Goal: Information Seeking & Learning: Understand process/instructions

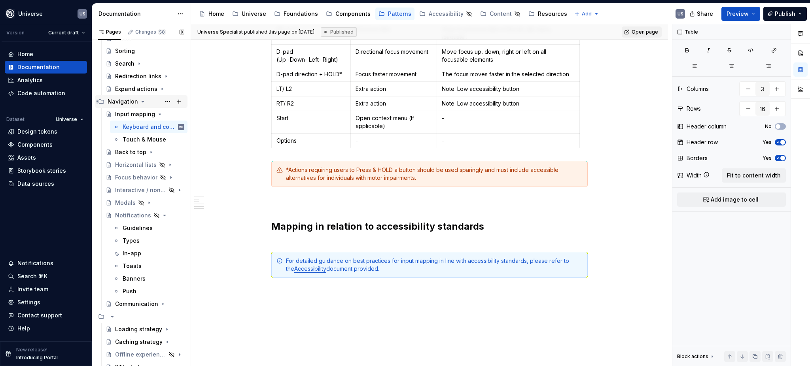
scroll to position [131, 0]
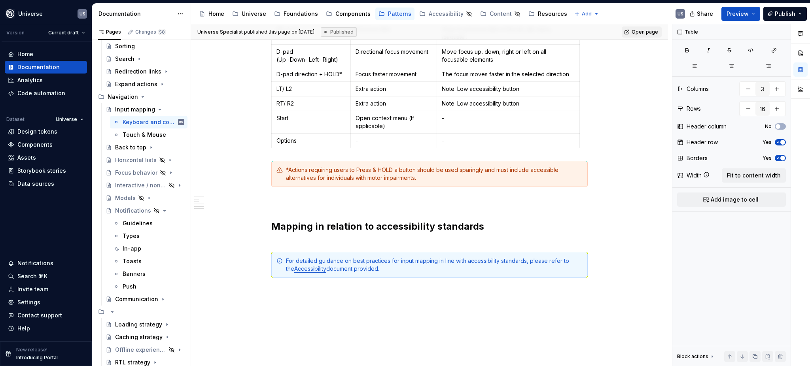
type textarea "*"
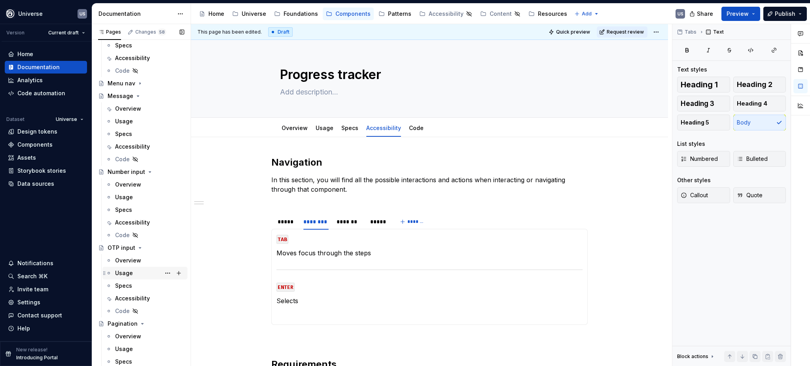
scroll to position [1318, 0]
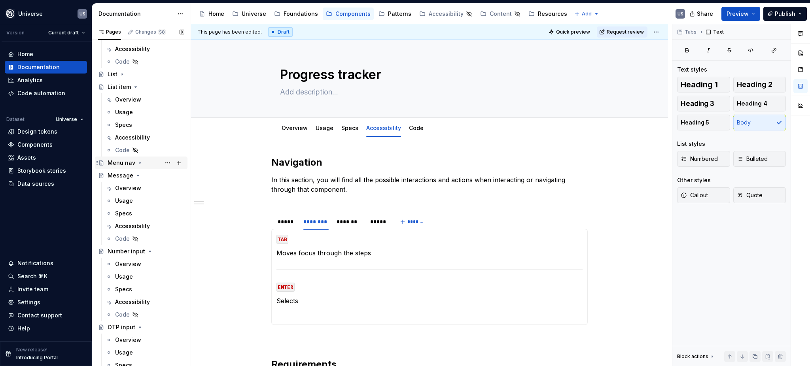
click at [137, 161] on icon "Page tree" at bounding box center [140, 163] width 6 height 6
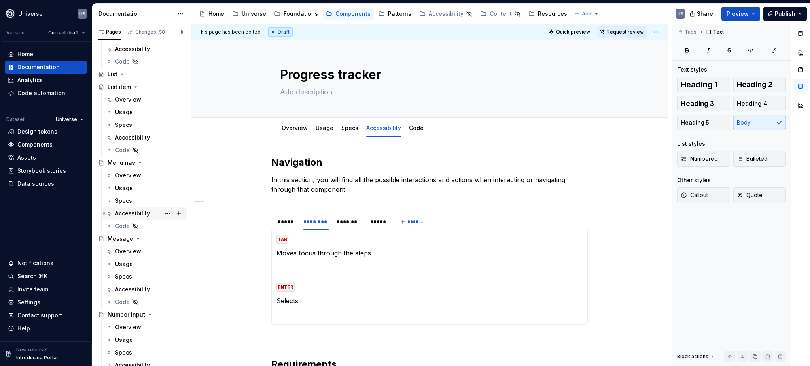
click at [141, 213] on div "Accessibility" at bounding box center [132, 214] width 35 height 8
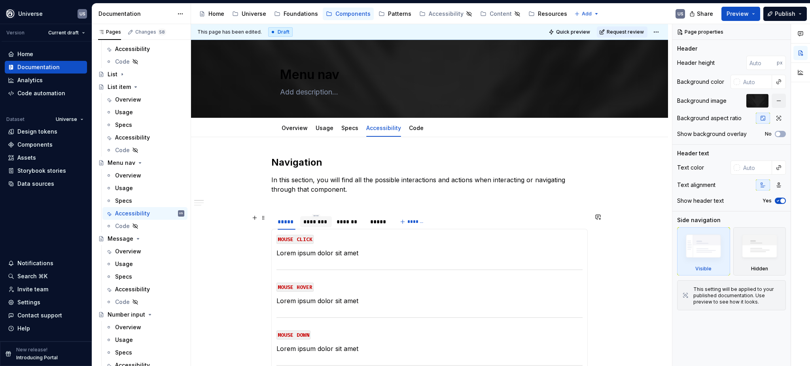
click at [314, 222] on div "********" at bounding box center [315, 222] width 25 height 8
type textarea "*"
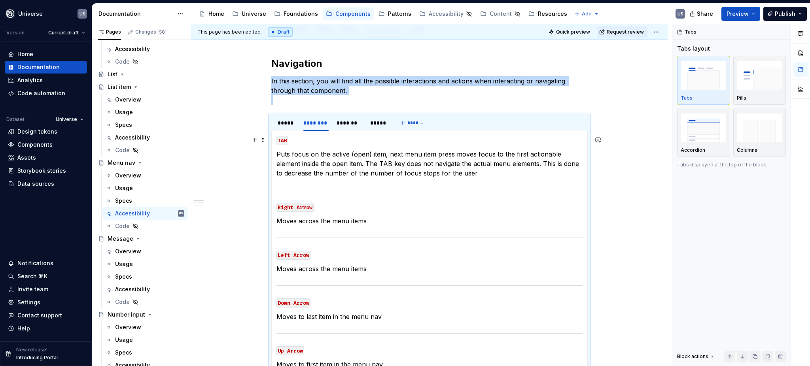
scroll to position [158, 0]
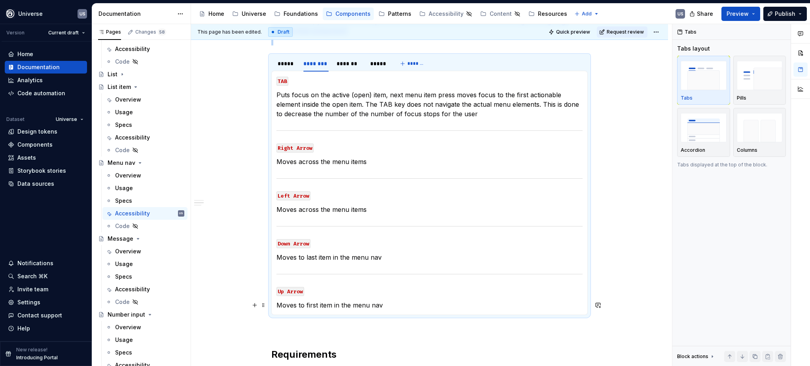
click at [395, 306] on p "Moves to first item in the menu nav" at bounding box center [429, 305] width 306 height 9
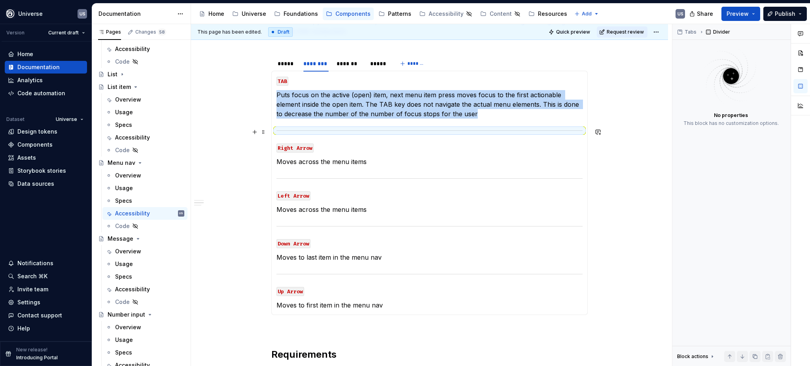
click at [345, 131] on div at bounding box center [429, 130] width 306 height 5
copy p "Puts focus on the active (open) item, next menu item press moves focus to the f…"
click at [340, 129] on div at bounding box center [429, 130] width 306 height 5
copy p "Puts focus on the active (open) item, next menu item press moves focus to the f…"
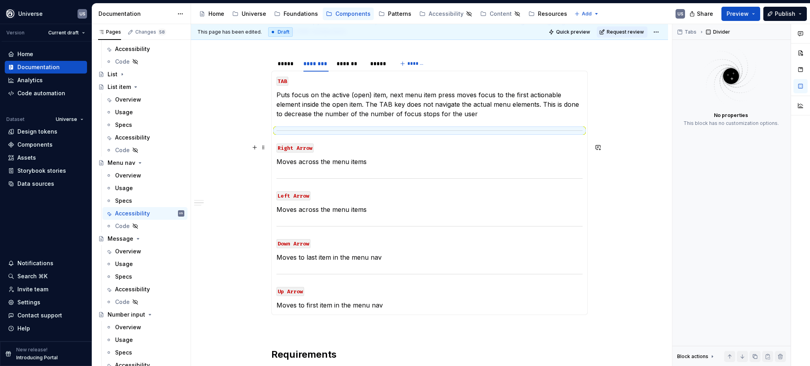
click at [313, 138] on section-item-column "TAB Puts focus on the active (open) item, next menu item press moves focus to t…" at bounding box center [429, 193] width 306 height 234
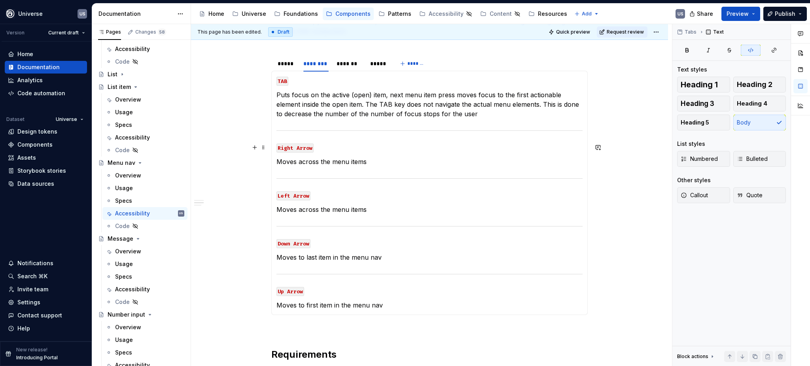
click at [285, 134] on section-item-column "TAB Puts focus on the active (open) item, next menu item press moves focus to t…" at bounding box center [429, 193] width 306 height 234
click at [282, 123] on section-item-column "TAB Puts focus on the active (open) item, next menu item press moves focus to t…" at bounding box center [429, 193] width 306 height 234
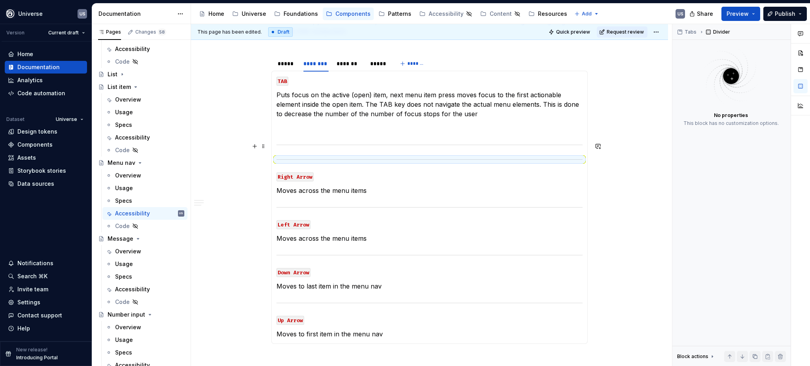
click at [337, 135] on section-item-column "TAB Puts focus on the active (open) item, next menu item press moves focus to t…" at bounding box center [429, 207] width 306 height 263
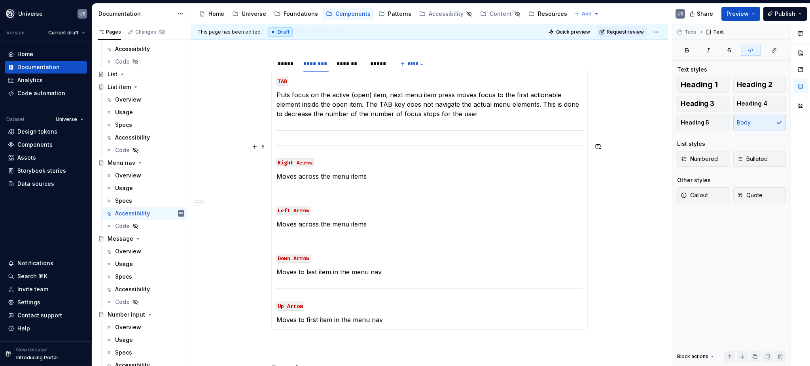
click at [310, 136] on section-item-column "TAB Puts focus on the active (open) item, next menu item press moves focus to t…" at bounding box center [429, 200] width 306 height 249
click at [562, 144] on div at bounding box center [429, 145] width 306 height 5
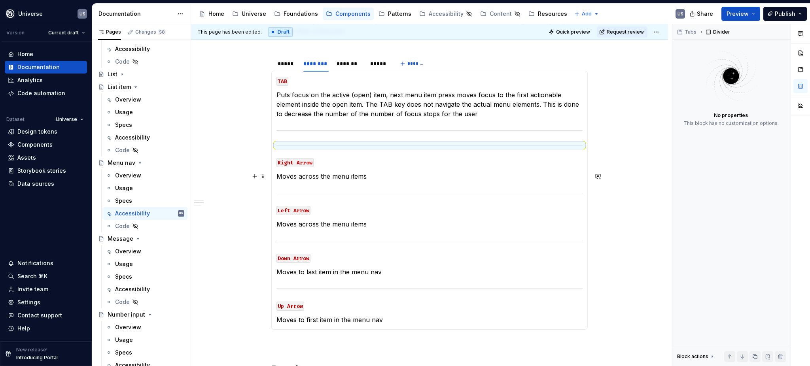
click at [342, 177] on p "Moves across the menu items" at bounding box center [429, 176] width 306 height 9
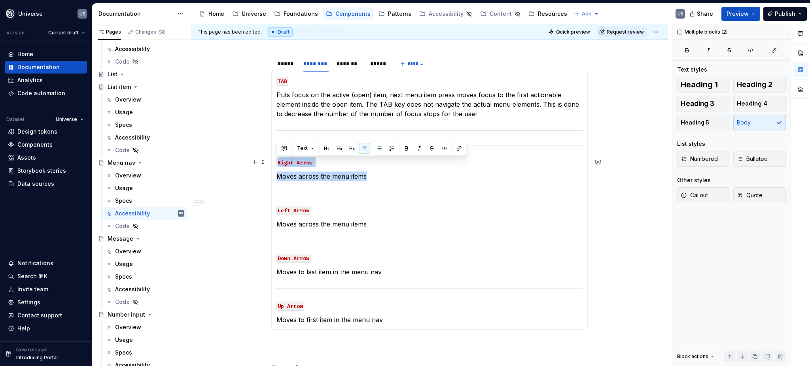
drag, startPoint x: 368, startPoint y: 177, endPoint x: 275, endPoint y: 158, distance: 95.2
click at [275, 158] on div "MOUSE CLICK Lorem ipsum dolor sit amet MOUSE HOVER Lorem ipsum dolor sit amet M…" at bounding box center [429, 200] width 316 height 259
copy section-item-column "Right Arrow Moves across the menu items"
click at [306, 125] on section-item-column "TAB Puts focus on the active (open) item, next menu item press moves focus to t…" at bounding box center [429, 200] width 306 height 249
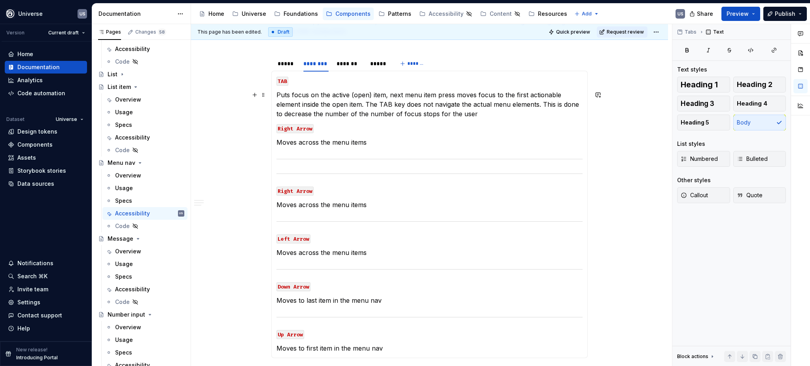
click at [479, 111] on p "Puts focus on the active (open) item, next menu item press moves focus to the f…" at bounding box center [429, 104] width 306 height 28
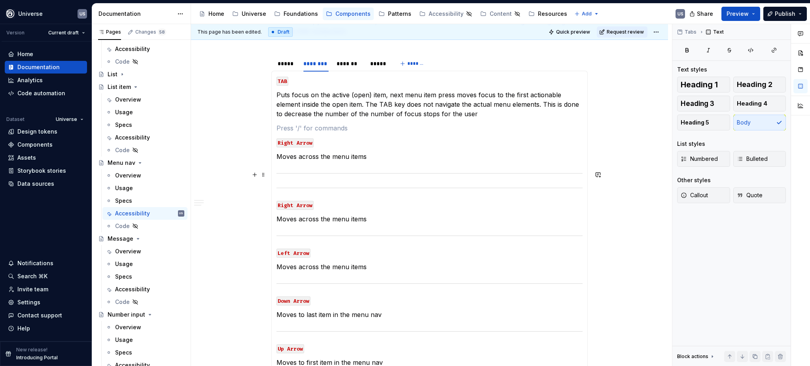
click at [457, 173] on div at bounding box center [429, 173] width 306 height 5
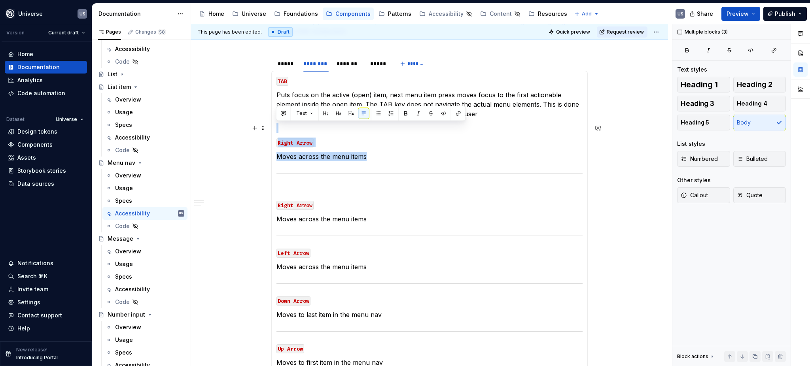
drag, startPoint x: 457, startPoint y: 174, endPoint x: 451, endPoint y: 128, distance: 45.8
click at [451, 128] on section-item-column "TAB Puts focus on the active (open) item, next menu item press moves focus to t…" at bounding box center [429, 222] width 306 height 292
click at [431, 176] on div at bounding box center [429, 173] width 306 height 5
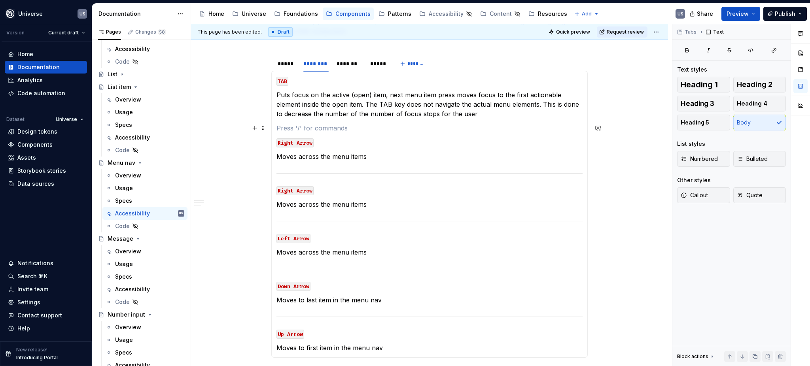
click at [353, 124] on p at bounding box center [429, 127] width 306 height 9
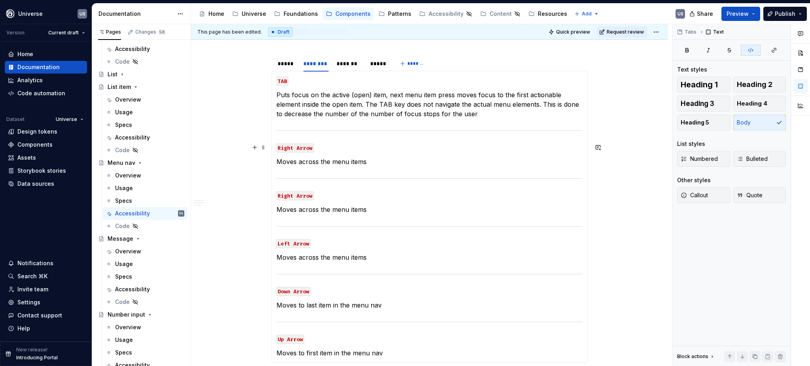
click at [305, 149] on code "Right Arrow" at bounding box center [294, 148] width 37 height 9
click at [286, 147] on code "Right Arrow" at bounding box center [294, 148] width 37 height 9
click at [308, 150] on p "Q" at bounding box center [429, 147] width 306 height 9
click at [323, 159] on p "Moves across the menu items" at bounding box center [429, 161] width 306 height 9
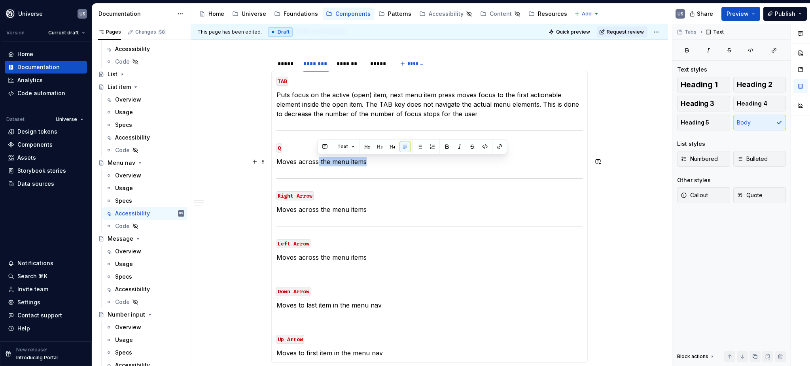
drag, startPoint x: 369, startPoint y: 163, endPoint x: 316, endPoint y: 163, distance: 53.4
click at [316, 163] on p "Moves across the menu items" at bounding box center [429, 161] width 306 height 9
click at [343, 170] on section-item-column "TAB Puts focus on the active (open) item, next menu item press moves focus to t…" at bounding box center [429, 217] width 306 height 282
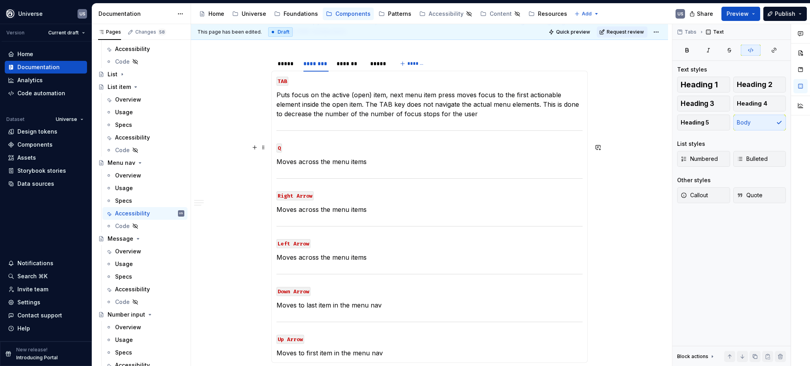
click at [277, 148] on code "Q" at bounding box center [279, 148] width 6 height 9
click at [325, 166] on p "Moves across the menu items" at bounding box center [429, 161] width 306 height 9
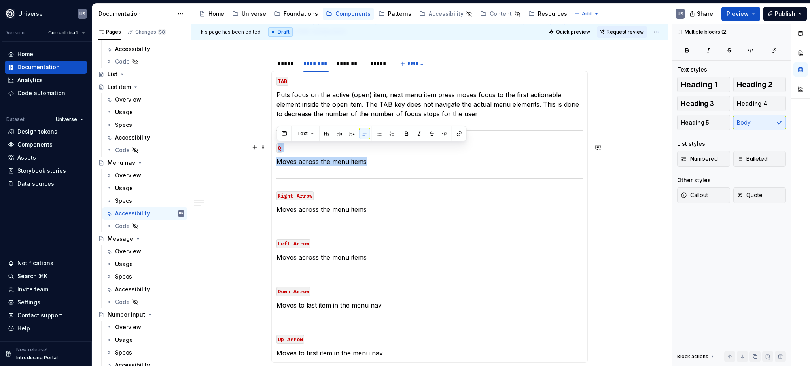
drag, startPoint x: 383, startPoint y: 162, endPoint x: 275, endPoint y: 149, distance: 109.2
click at [275, 149] on div "MOUSE CLICK Lorem ipsum dolor sit amet MOUSE HOVER Lorem ipsum dolor sit amet M…" at bounding box center [429, 217] width 316 height 292
click at [294, 150] on p "Q" at bounding box center [429, 147] width 306 height 9
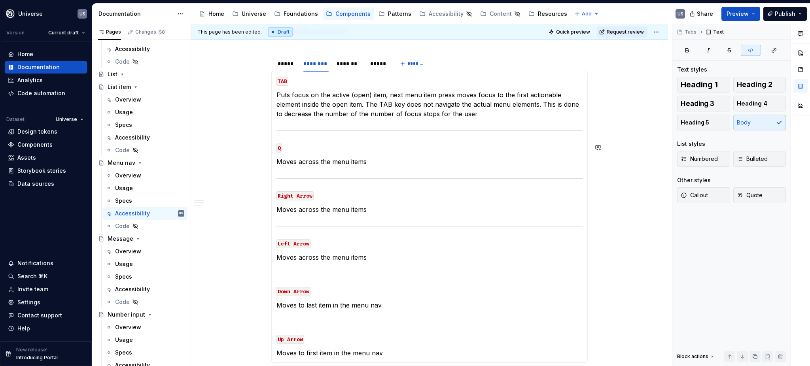
click at [296, 150] on p "Q" at bounding box center [429, 147] width 306 height 9
drag, startPoint x: 283, startPoint y: 149, endPoint x: 276, endPoint y: 149, distance: 6.3
click at [276, 149] on p "Q" at bounding box center [429, 147] width 306 height 9
click at [443, 132] on button "button" at bounding box center [444, 133] width 11 height 11
click at [344, 150] on p "Q" at bounding box center [429, 147] width 306 height 9
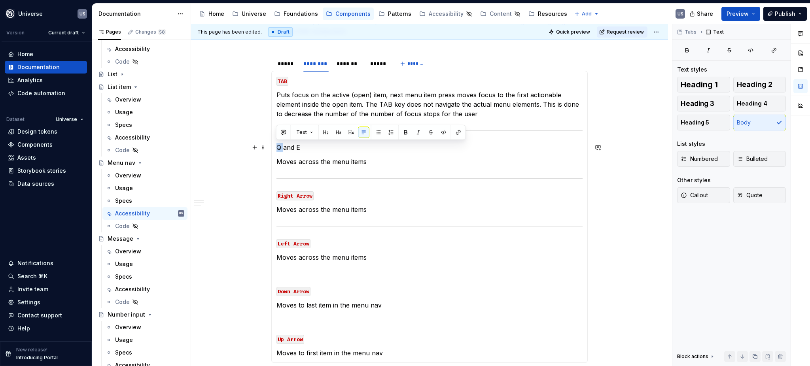
drag, startPoint x: 282, startPoint y: 149, endPoint x: 275, endPoint y: 149, distance: 7.1
click at [275, 149] on div "MOUSE CLICK Lorem ipsum dolor sit amet MOUSE HOVER Lorem ipsum dolor sit amet M…" at bounding box center [429, 217] width 316 height 292
click at [444, 133] on button "button" at bounding box center [443, 132] width 11 height 11
click at [296, 148] on p "Q and E" at bounding box center [429, 147] width 306 height 9
drag, startPoint x: 296, startPoint y: 148, endPoint x: 304, endPoint y: 146, distance: 8.0
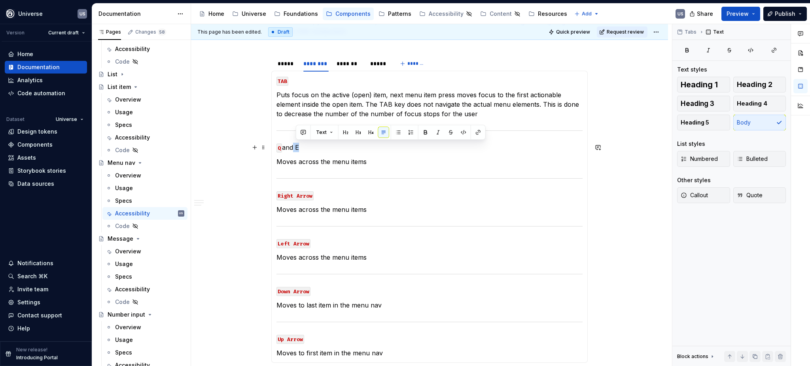
click at [304, 146] on p "Q and E" at bounding box center [429, 147] width 306 height 9
click at [463, 133] on button "button" at bounding box center [463, 132] width 11 height 11
click at [340, 164] on p "Moves across the menu items" at bounding box center [429, 161] width 306 height 9
click at [340, 163] on p "Moves across the menu items" at bounding box center [429, 161] width 306 height 9
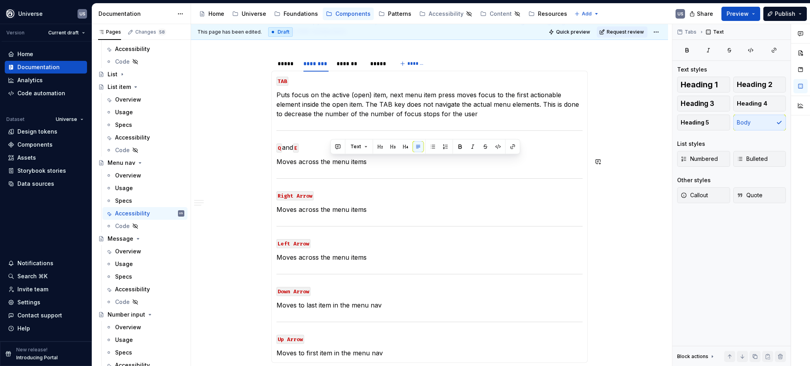
click at [286, 146] on p "Q and E" at bounding box center [429, 147] width 306 height 9
click at [290, 143] on p "Q and E" at bounding box center [429, 147] width 306 height 9
click at [288, 146] on p "Q and E" at bounding box center [429, 147] width 306 height 9
click at [288, 148] on p "Q and E" at bounding box center [429, 147] width 306 height 9
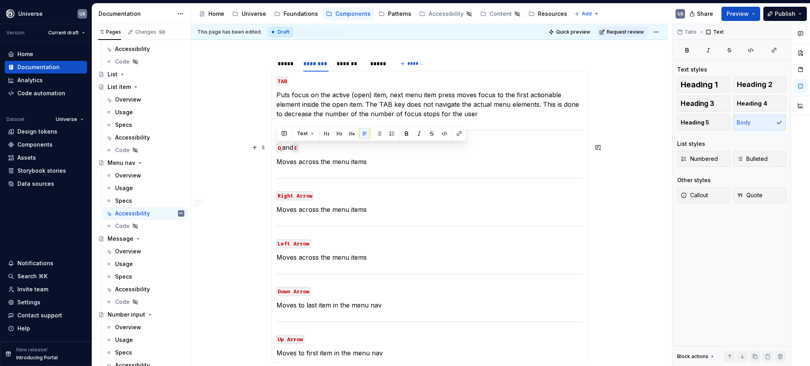
click at [288, 148] on p "Q and E" at bounding box center [429, 147] width 306 height 9
click at [288, 149] on p "Q and E" at bounding box center [429, 147] width 306 height 9
click at [289, 151] on p "Q and E" at bounding box center [429, 147] width 306 height 9
drag, startPoint x: 289, startPoint y: 151, endPoint x: 294, endPoint y: 154, distance: 5.7
click at [289, 151] on p "Q and E" at bounding box center [429, 147] width 306 height 9
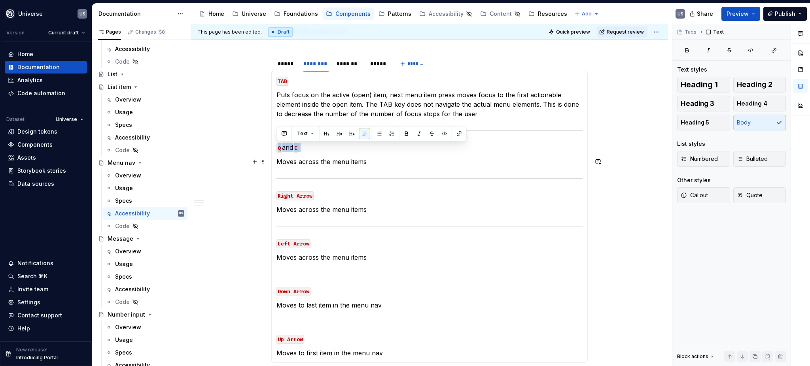
drag, startPoint x: 326, startPoint y: 174, endPoint x: 347, endPoint y: 170, distance: 21.1
click at [335, 176] on section-item-column "TAB Puts focus on the active (open) item, next menu item press moves focus to t…" at bounding box center [429, 217] width 306 height 282
click at [346, 169] on section-item-column "TAB Puts focus on the active (open) item, next menu item press moves focus to t…" at bounding box center [429, 217] width 306 height 282
drag, startPoint x: 346, startPoint y: 169, endPoint x: 340, endPoint y: 167, distance: 6.1
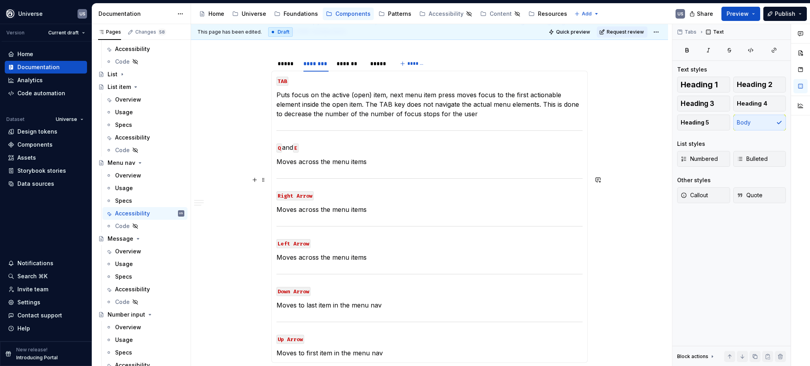
click at [346, 169] on section-item-column "TAB Puts focus on the active (open) item, next menu item press moves focus to t…" at bounding box center [429, 217] width 306 height 282
click at [327, 164] on body "Universe US Version Current draft Home Documentation Analytics Code automation …" at bounding box center [405, 183] width 810 height 366
click at [351, 179] on section-item-column "TAB Puts focus on the active (open) item, next menu item press moves focus to t…" at bounding box center [429, 217] width 306 height 282
click at [353, 180] on div at bounding box center [429, 178] width 306 height 5
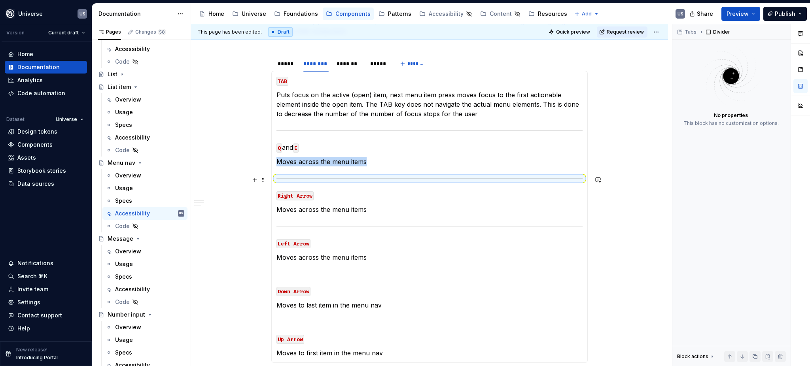
click at [353, 180] on div at bounding box center [429, 178] width 306 height 5
click at [305, 157] on p "Moves across the menu items" at bounding box center [429, 161] width 306 height 9
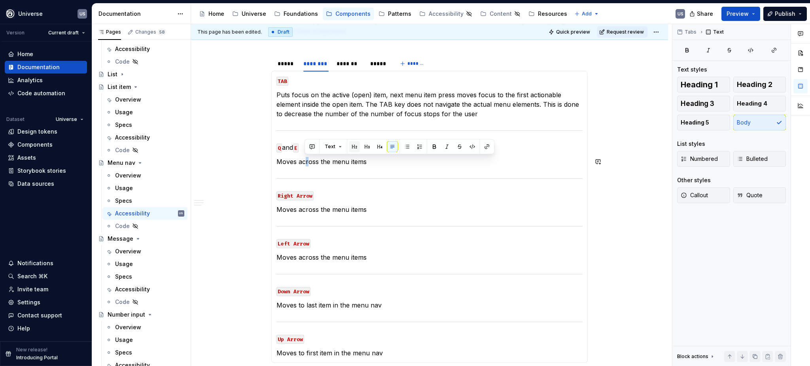
click at [350, 148] on button "button" at bounding box center [354, 146] width 11 height 11
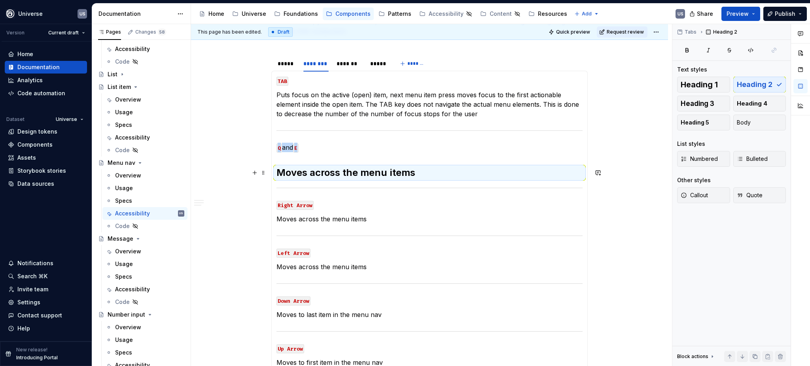
click at [352, 188] on div at bounding box center [429, 188] width 306 height 5
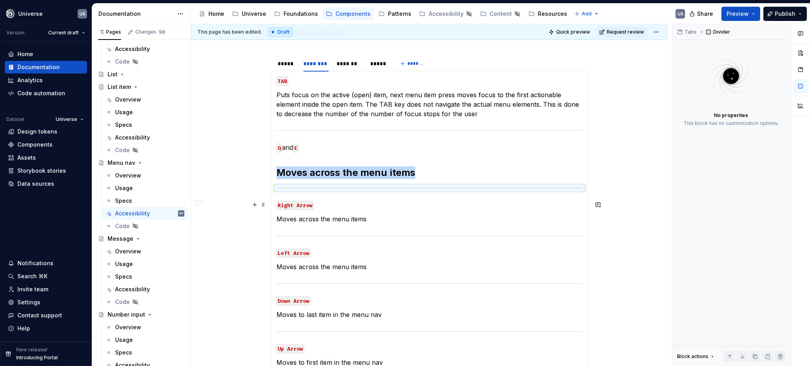
click at [384, 207] on p "Right Arrow" at bounding box center [429, 204] width 306 height 9
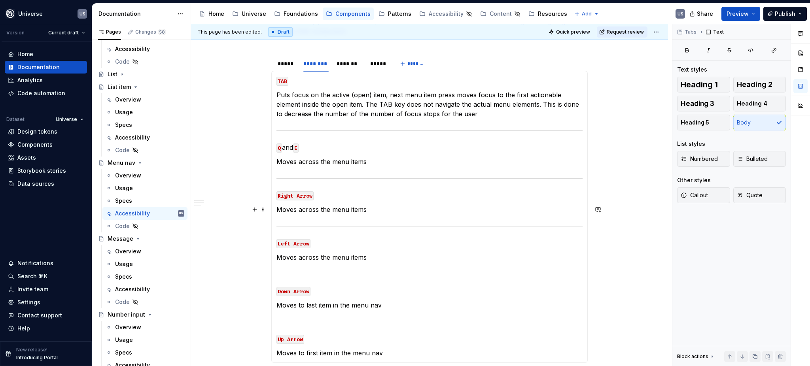
click at [375, 206] on p "Moves across the menu items" at bounding box center [429, 209] width 306 height 9
click at [384, 162] on p "Moves across the menu items" at bounding box center [429, 161] width 306 height 9
click at [297, 161] on p "Moves across the menu items" at bounding box center [429, 161] width 306 height 9
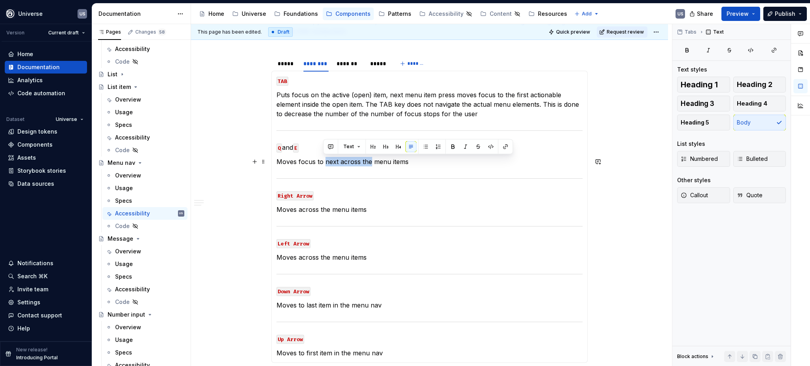
drag, startPoint x: 324, startPoint y: 160, endPoint x: 369, endPoint y: 161, distance: 45.1
click at [369, 161] on p "Moves focus to next across the menu items" at bounding box center [429, 161] width 306 height 9
click at [316, 146] on p "Q and E" at bounding box center [429, 147] width 306 height 9
click at [398, 164] on p "Moves focus to previous menu items" at bounding box center [429, 161] width 306 height 9
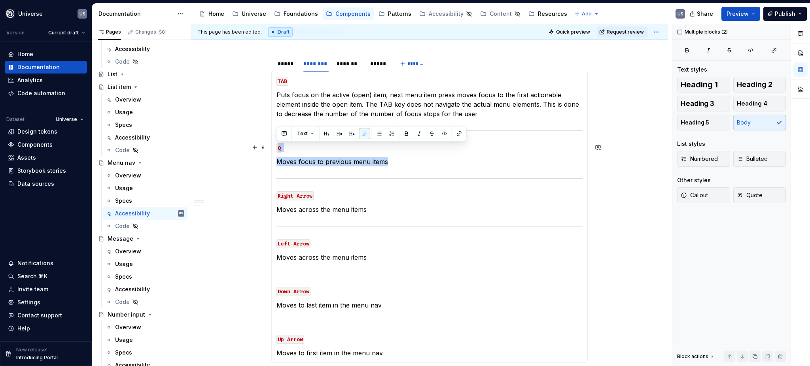
drag, startPoint x: 397, startPoint y: 162, endPoint x: 276, endPoint y: 146, distance: 121.8
click at [276, 146] on section-item-column "TAB Puts focus on the active (open) item, next menu item press moves focus to t…" at bounding box center [429, 217] width 306 height 282
copy section-item-column "Q Moves focus to previous menu items"
click at [401, 163] on p "Moves focus to previous menu items" at bounding box center [429, 161] width 306 height 9
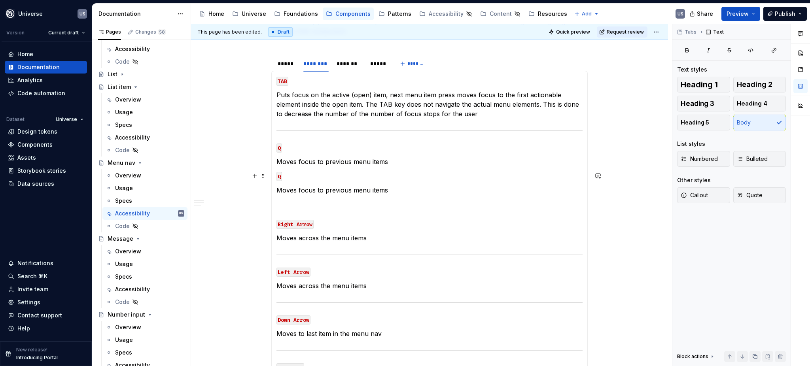
click at [280, 174] on code "Q" at bounding box center [279, 176] width 6 height 9
drag, startPoint x: 326, startPoint y: 190, endPoint x: 348, endPoint y: 192, distance: 21.8
click at [348, 192] on p "Moves focus to previous menu items" at bounding box center [429, 190] width 306 height 9
click at [403, 194] on p "Moves focus to next menu items" at bounding box center [429, 190] width 306 height 9
click at [352, 67] on div "*******" at bounding box center [349, 64] width 25 height 8
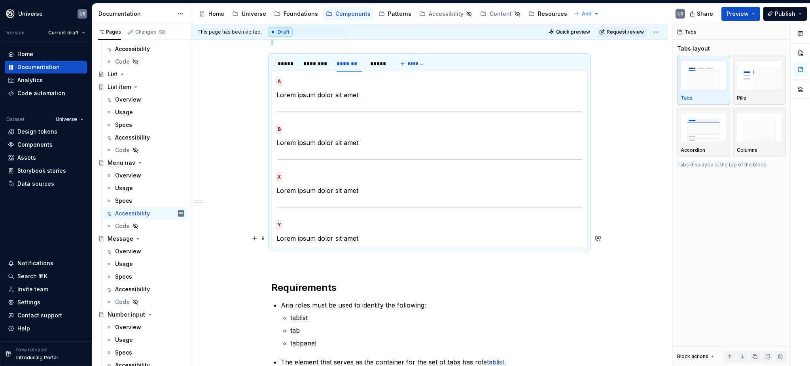
click at [345, 236] on p "Lorem ipsum dolor sit amet" at bounding box center [429, 238] width 306 height 9
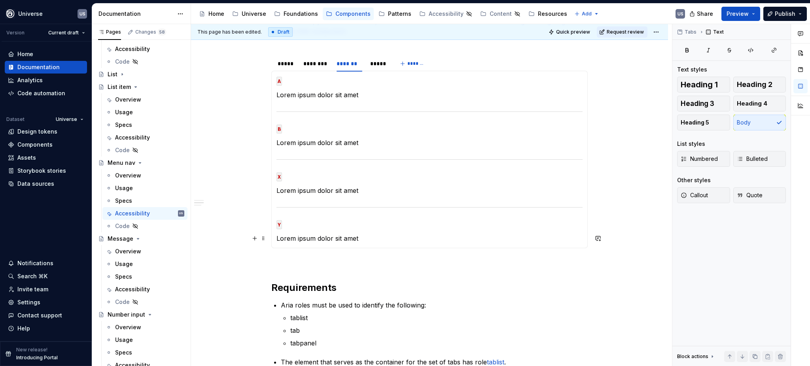
click at [364, 238] on p "Lorem ipsum dolor sit amet" at bounding box center [429, 238] width 306 height 9
click at [359, 89] on section-item-column "A Lorem ipsum dolor sit amet B Lorem ipsum dolor sit amet X Lorem ipsum dolor s…" at bounding box center [429, 159] width 306 height 167
click at [317, 66] on div "********" at bounding box center [315, 64] width 25 height 8
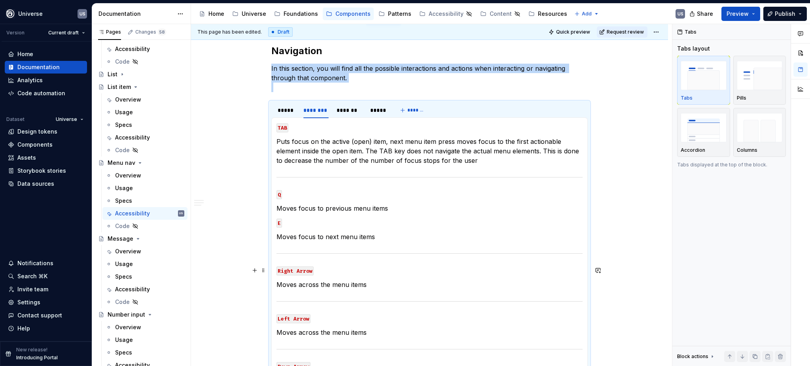
scroll to position [105, 0]
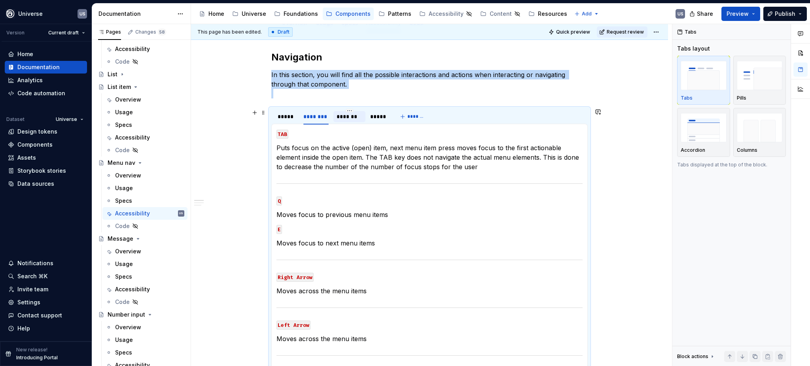
click at [356, 118] on div "*******" at bounding box center [349, 117] width 25 height 8
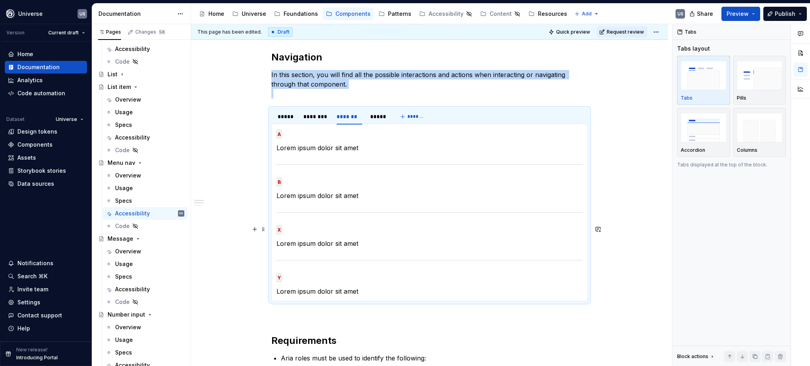
click at [280, 231] on code "X" at bounding box center [279, 229] width 6 height 9
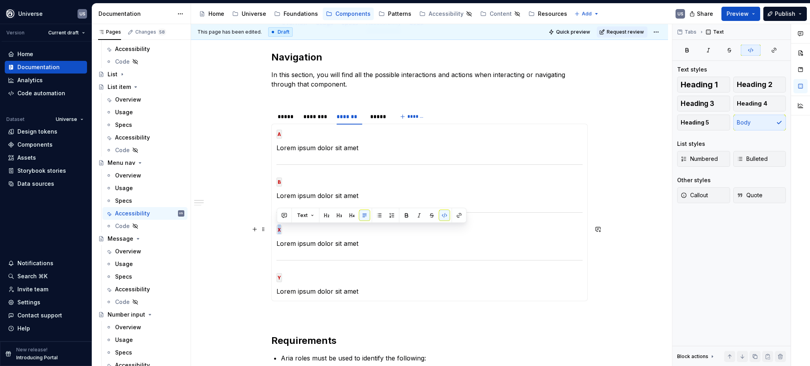
click at [276, 229] on code "X" at bounding box center [279, 229] width 6 height 9
click at [364, 242] on p "Lorem ipsum dolor sit amet" at bounding box center [429, 243] width 306 height 9
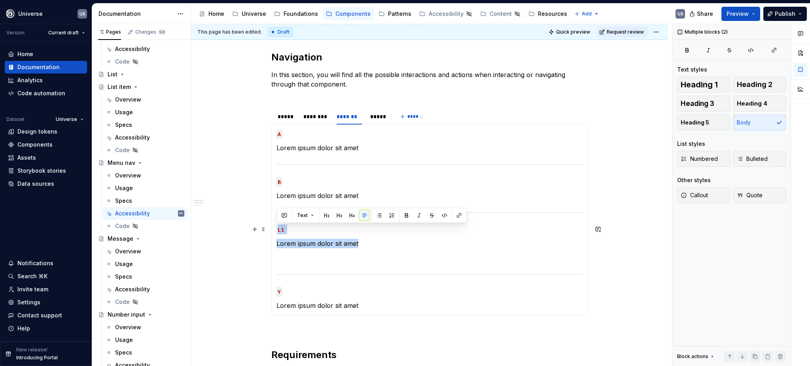
drag, startPoint x: 363, startPoint y: 244, endPoint x: 276, endPoint y: 228, distance: 88.4
click at [276, 228] on section-item-column "A Lorem ipsum dolor sit amet B Lorem ipsum dolor sit amet L1 Lorem ipsum dolor …" at bounding box center [429, 220] width 306 height 182
copy section-item-column "L1 Lorem ipsum dolor sit amet"
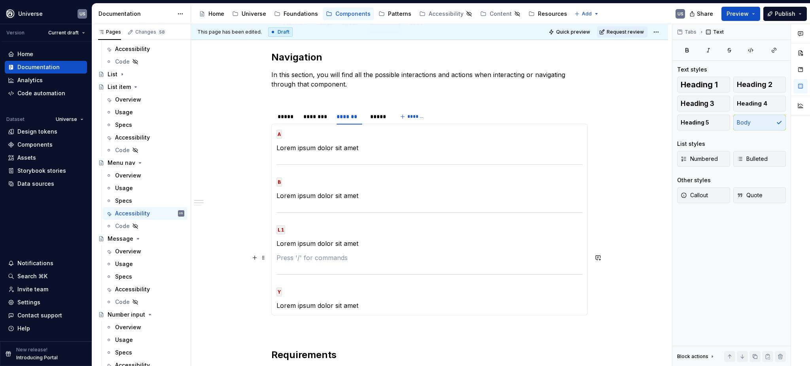
click at [288, 259] on p at bounding box center [429, 257] width 306 height 9
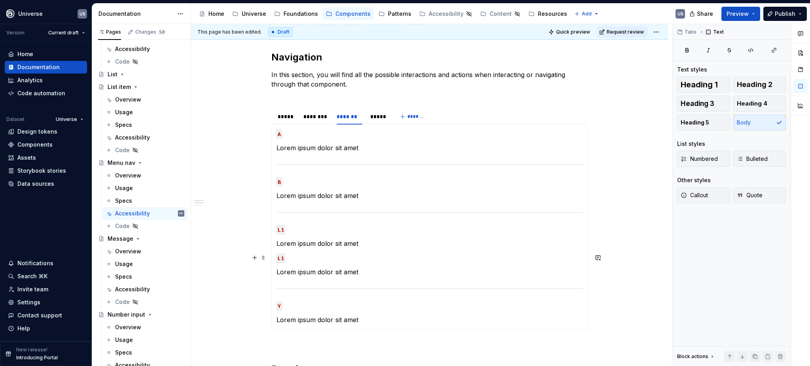
click at [280, 259] on code "L1" at bounding box center [280, 258] width 9 height 9
click at [336, 243] on p "Lorem ipsum dolor sit amet" at bounding box center [429, 243] width 306 height 9
click at [347, 152] on section-item-column "A Lorem ipsum dolor sit amet B Lorem ipsum dolor sit amet L1 Lorem ipsum dolor …" at bounding box center [429, 227] width 306 height 196
drag, startPoint x: 337, startPoint y: 144, endPoint x: 276, endPoint y: 148, distance: 61.5
click at [276, 148] on p "Lorem ipsum dolor sit amet" at bounding box center [429, 147] width 306 height 9
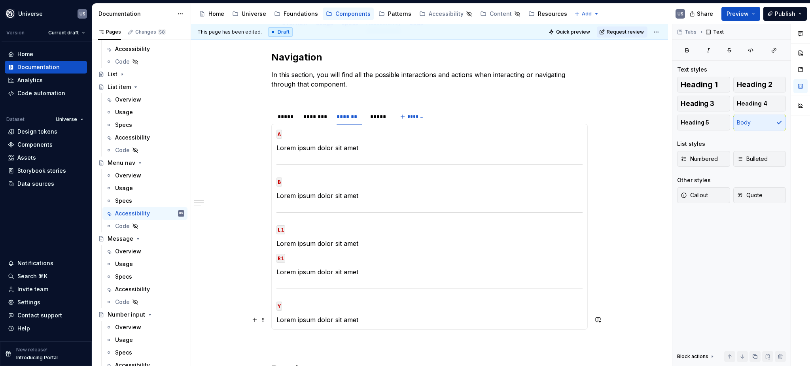
click at [362, 318] on p "Lorem ipsum dolor sit amet" at bounding box center [429, 319] width 306 height 9
click at [280, 307] on code "Y" at bounding box center [279, 306] width 6 height 9
click at [324, 207] on section-item-column "A Lorem ipsum dolor sit amet B Lorem ipsum dolor sit amet L1 Lorem ipsum dolor …" at bounding box center [429, 227] width 306 height 196
click at [320, 120] on div "********" at bounding box center [315, 117] width 25 height 8
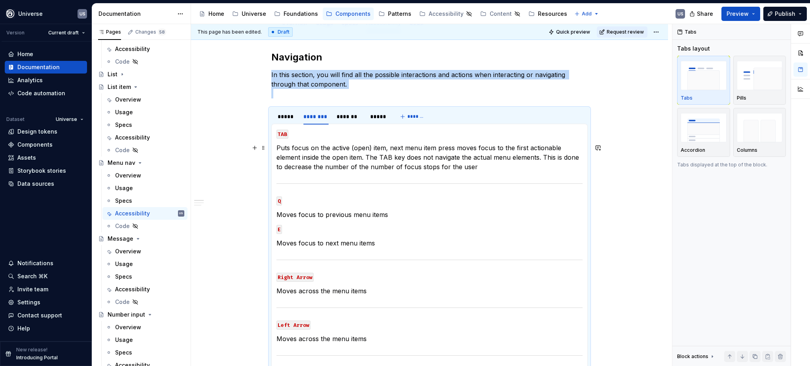
click at [343, 163] on p "Puts focus on the active (open) item, next menu item press moves focus to the f…" at bounding box center [429, 157] width 306 height 28
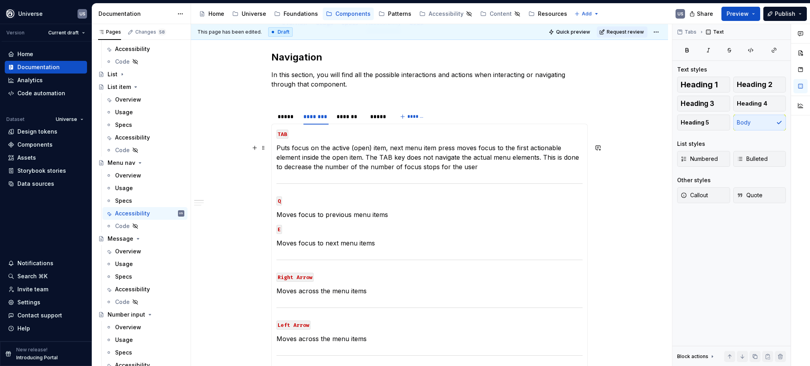
click at [379, 156] on p "Puts focus on the active (open) item, next menu item press moves focus to the f…" at bounding box center [429, 157] width 306 height 28
click at [498, 170] on p "Puts focus on the active (open) item, next menu item press moves focus to the f…" at bounding box center [429, 157] width 306 height 28
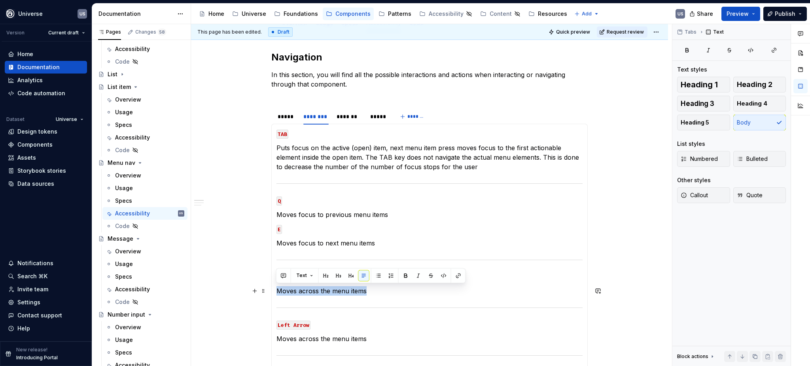
drag, startPoint x: 371, startPoint y: 291, endPoint x: 277, endPoint y: 291, distance: 94.1
click at [277, 291] on p "Moves across the menu items" at bounding box center [429, 290] width 306 height 9
copy p "Moves across the menu items"
click at [352, 119] on div "*******" at bounding box center [349, 117] width 25 height 8
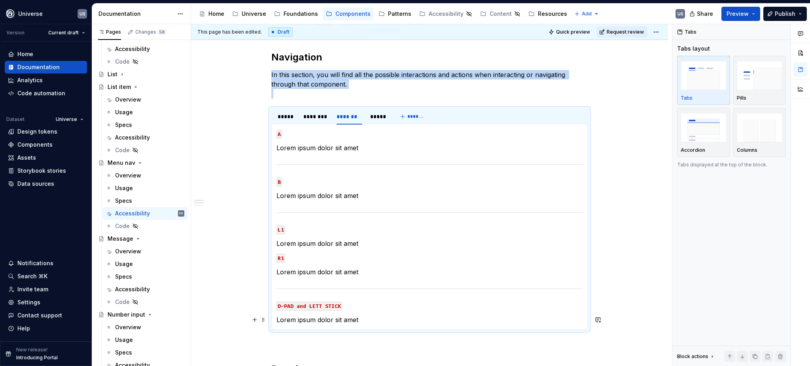
click at [349, 317] on p "Lorem ipsum dolor sit amet" at bounding box center [429, 319] width 306 height 9
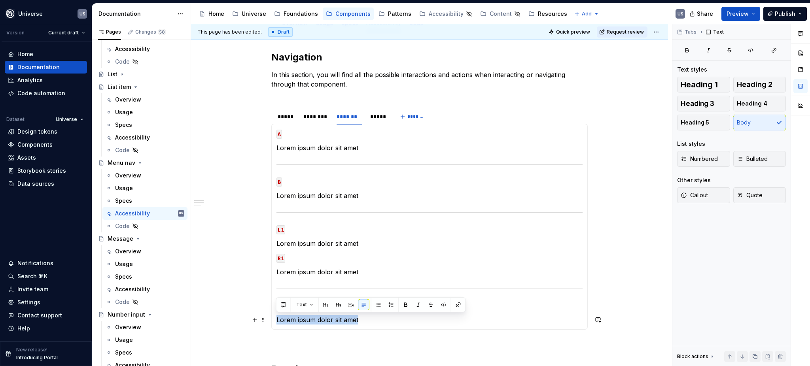
drag, startPoint x: 359, startPoint y: 320, endPoint x: 276, endPoint y: 320, distance: 83.1
click at [276, 320] on p "Lorem ipsum dolor sit amet" at bounding box center [429, 319] width 306 height 9
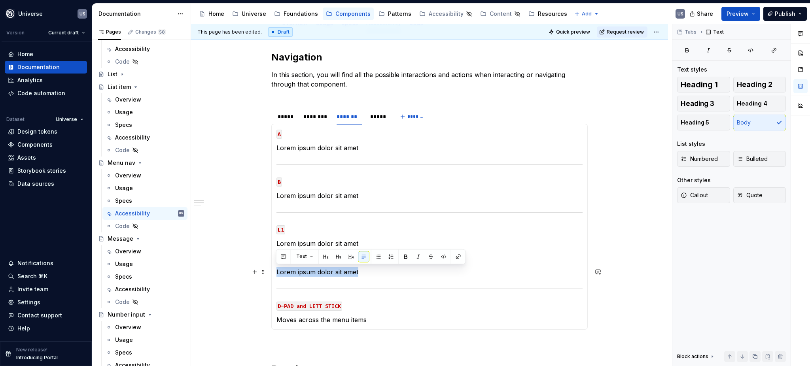
drag, startPoint x: 375, startPoint y: 270, endPoint x: 276, endPoint y: 273, distance: 98.5
click at [276, 273] on p "Lorem ipsum dolor sit amet" at bounding box center [429, 271] width 306 height 9
click at [321, 275] on p "Moves across the menu items" at bounding box center [429, 271] width 306 height 9
click at [297, 269] on p "Moves across the menu items" at bounding box center [429, 271] width 306 height 9
drag, startPoint x: 371, startPoint y: 271, endPoint x: 338, endPoint y: 271, distance: 33.2
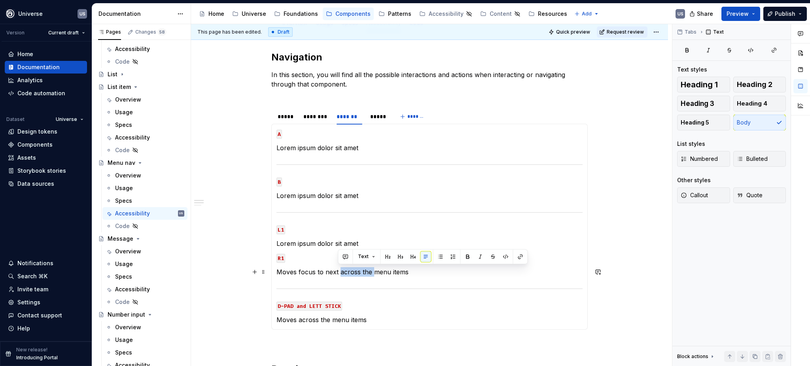
click at [338, 271] on p "Moves focus to next across the menu items" at bounding box center [429, 271] width 306 height 9
drag, startPoint x: 328, startPoint y: 270, endPoint x: 275, endPoint y: 271, distance: 53.0
click at [275, 271] on div "MOUSE CLICK Lorem ipsum dolor sit amet MOUSE HOVER Lorem ipsum dolor sit amet M…" at bounding box center [429, 227] width 316 height 206
copy p "Moves focus to next menu items"
click at [349, 241] on p "Lorem ipsum dolor sit amet" at bounding box center [429, 243] width 306 height 9
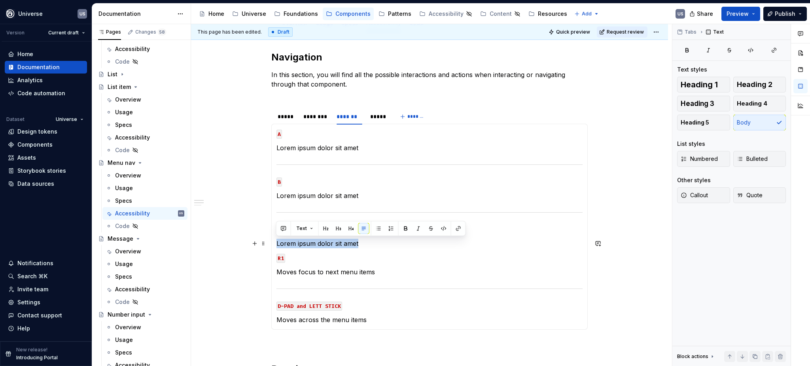
drag, startPoint x: 360, startPoint y: 242, endPoint x: 275, endPoint y: 242, distance: 85.4
click at [275, 242] on div "MOUSE CLICK Lorem ipsum dolor sit amet MOUSE HOVER Lorem ipsum dolor sit amet M…" at bounding box center [429, 227] width 316 height 206
drag, startPoint x: 325, startPoint y: 241, endPoint x: 336, endPoint y: 244, distance: 11.8
click at [336, 244] on p "Moves focus to next menu items" at bounding box center [429, 243] width 306 height 9
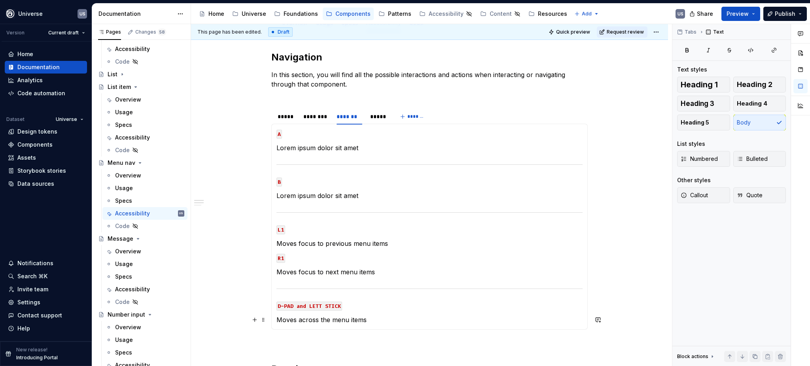
click at [298, 320] on p "Moves across the menu items" at bounding box center [429, 319] width 306 height 9
click at [324, 189] on section-item-column "A Lorem ipsum dolor sit amet B Lorem ipsum dolor sit amet L1 Moves focus to pre…" at bounding box center [429, 227] width 306 height 196
click at [371, 119] on div "*****" at bounding box center [378, 117] width 16 height 8
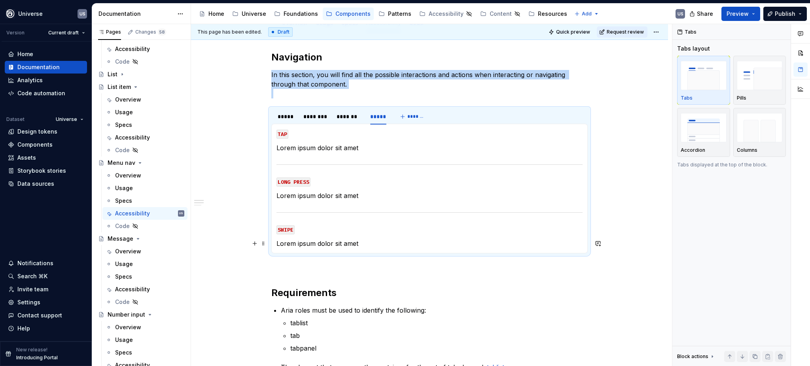
click at [358, 239] on section-item-column "TAP Lorem ipsum dolor sit amet LONG PRESS Lorem ipsum dolor sit amet SWIPE Lore…" at bounding box center [429, 188] width 306 height 119
click at [362, 241] on p "Lorem ipsum dolor sit amet" at bounding box center [429, 243] width 306 height 9
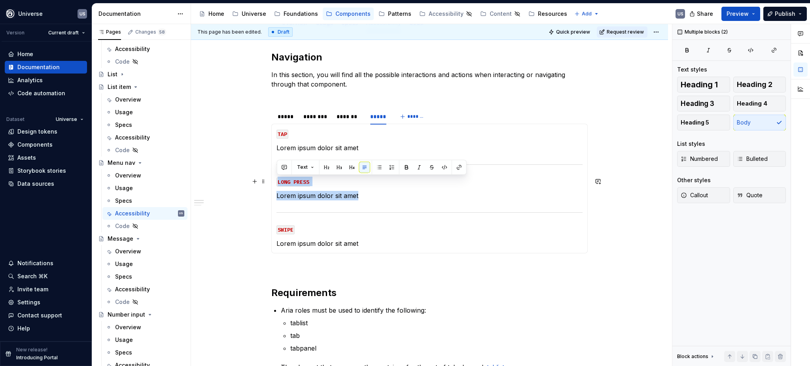
drag, startPoint x: 364, startPoint y: 193, endPoint x: 275, endPoint y: 177, distance: 89.6
click at [276, 177] on section-item-column "TAP Lorem ipsum dolor sit amet LONG PRESS Lorem ipsum dolor sit amet SWIPE Lore…" at bounding box center [429, 188] width 306 height 119
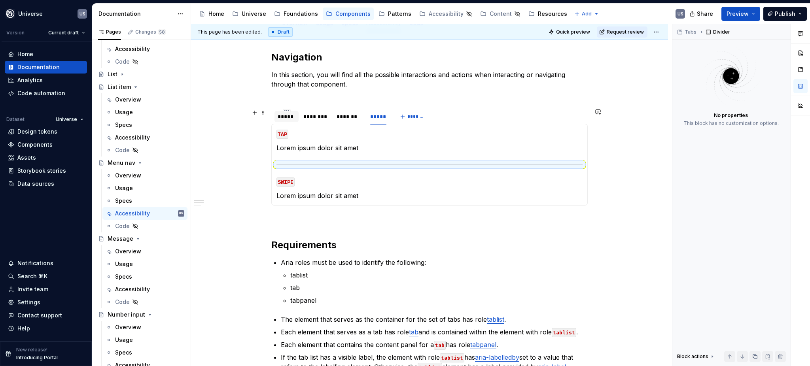
click at [289, 115] on div "*****" at bounding box center [287, 117] width 18 height 8
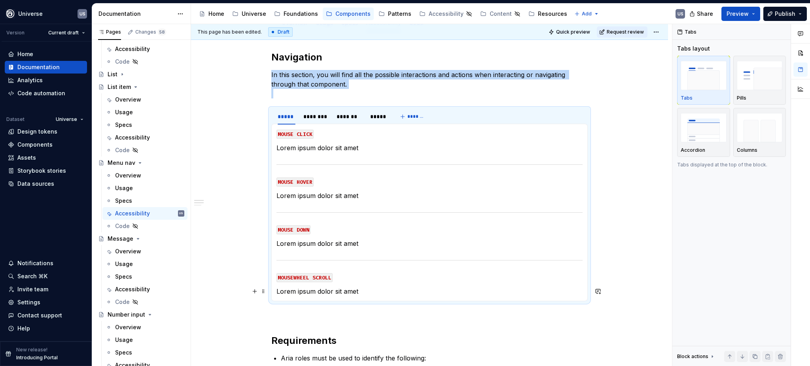
click at [362, 291] on p "Lorem ipsum dolor sit amet" at bounding box center [429, 291] width 306 height 9
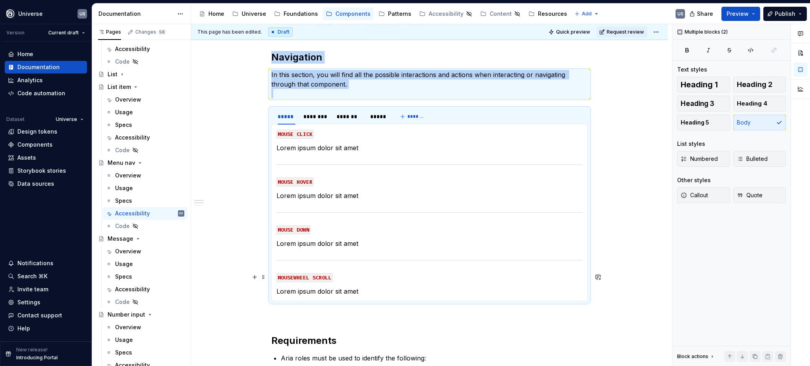
drag, startPoint x: 362, startPoint y: 291, endPoint x: 282, endPoint y: 276, distance: 81.0
click at [282, 276] on section-item-column "MOUSE CLICK Lorem ipsum dolor sit amet MOUSE HOVER Lorem ipsum dolor sit amet M…" at bounding box center [429, 212] width 306 height 167
click at [286, 291] on p "Lorem ipsum dolor sit amet" at bounding box center [429, 291] width 306 height 9
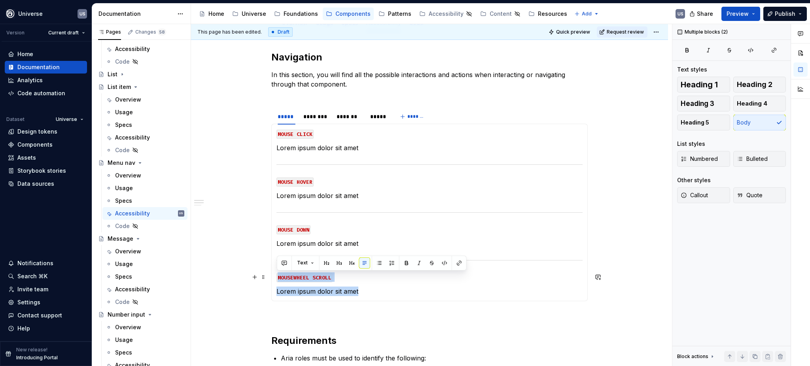
drag, startPoint x: 362, startPoint y: 294, endPoint x: 274, endPoint y: 272, distance: 90.9
click at [274, 272] on div "MOUSE CLICK Lorem ipsum dolor sit amet MOUSE HOVER Lorem ipsum dolor sit amet M…" at bounding box center [429, 213] width 316 height 178
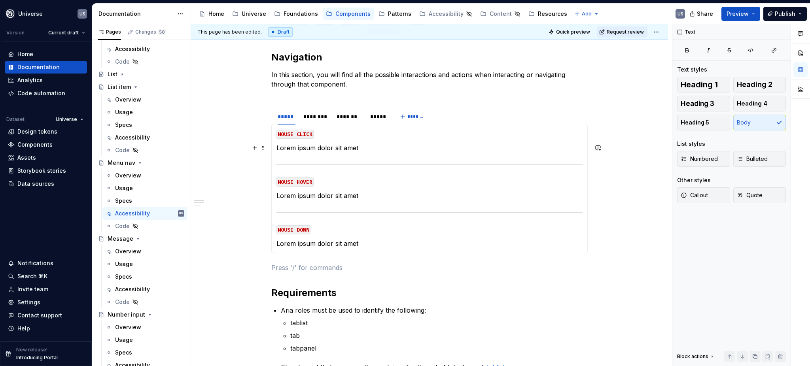
click at [347, 150] on p "Lorem ipsum dolor sit amet" at bounding box center [429, 147] width 306 height 9
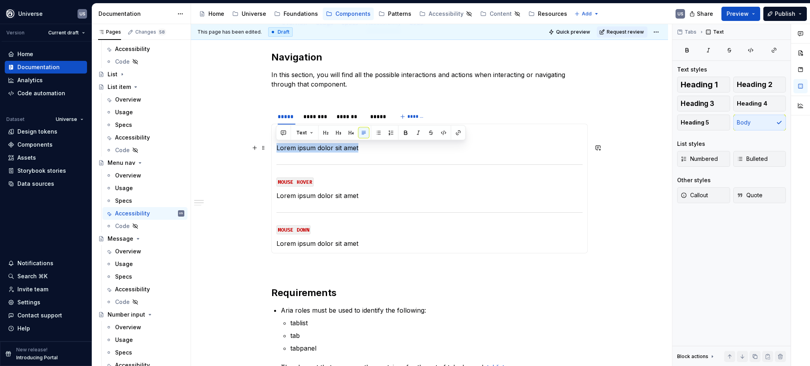
drag, startPoint x: 362, startPoint y: 149, endPoint x: 276, endPoint y: 150, distance: 85.4
click at [276, 150] on p "Lorem ipsum dolor sit amet" at bounding box center [429, 147] width 306 height 9
click at [343, 196] on p "Lorem ipsum dolor sit amet" at bounding box center [429, 195] width 306 height 9
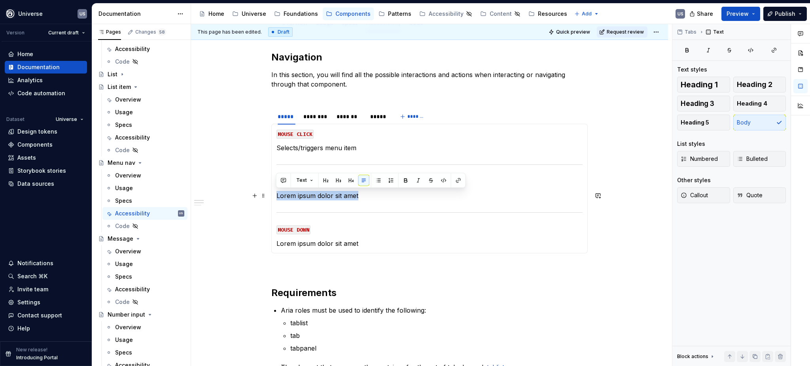
drag, startPoint x: 365, startPoint y: 195, endPoint x: 284, endPoint y: 193, distance: 81.1
click at [276, 197] on p "Lorem ipsum dolor sit amet" at bounding box center [429, 195] width 306 height 9
click at [348, 246] on p "Lorem ipsum dolor sit amet" at bounding box center [429, 243] width 306 height 9
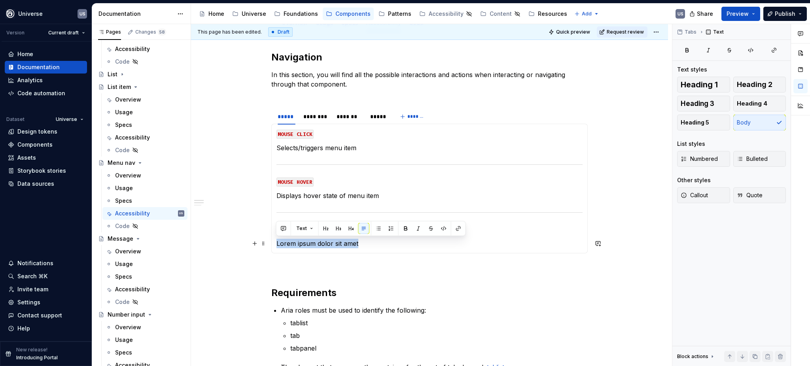
drag, startPoint x: 366, startPoint y: 241, endPoint x: 276, endPoint y: 243, distance: 89.4
click at [276, 243] on p "Lorem ipsum dolor sit amet" at bounding box center [429, 243] width 306 height 9
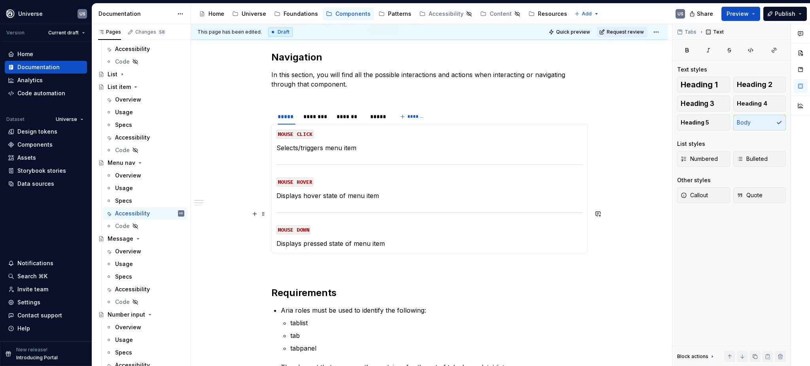
click at [371, 223] on section-item-column "MOUSE CLICK Selects/triggers menu item MOUSE HOVER Displays hover state of menu…" at bounding box center [429, 188] width 306 height 119
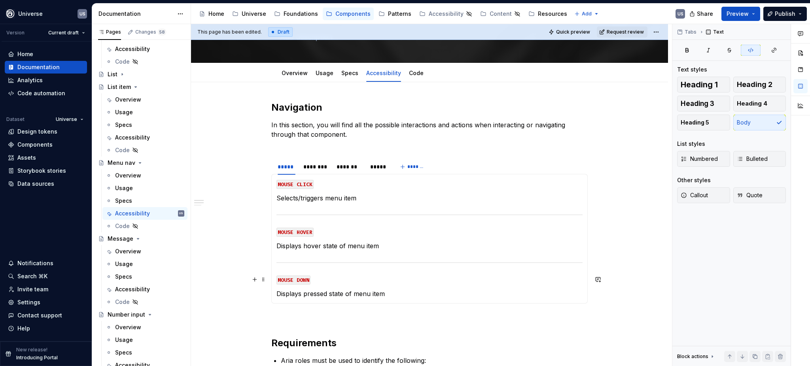
scroll to position [53, 0]
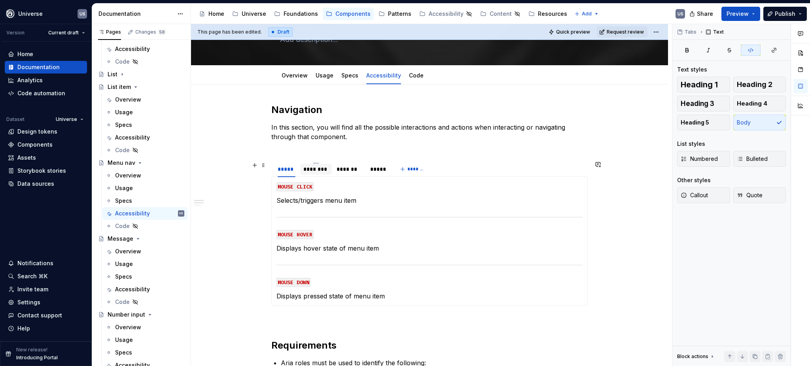
click at [322, 170] on div "********" at bounding box center [315, 169] width 25 height 8
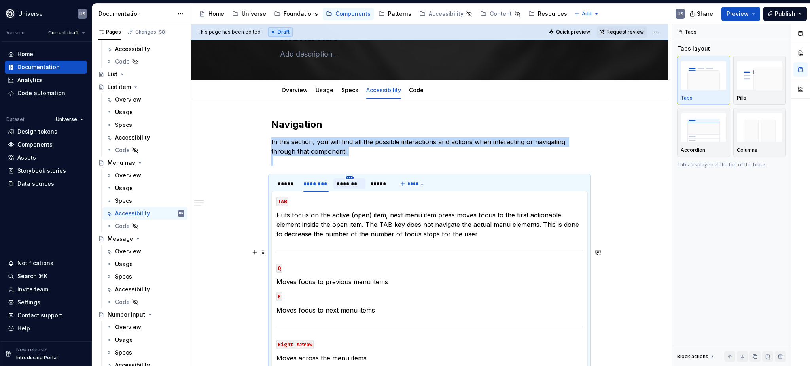
scroll to position [211, 0]
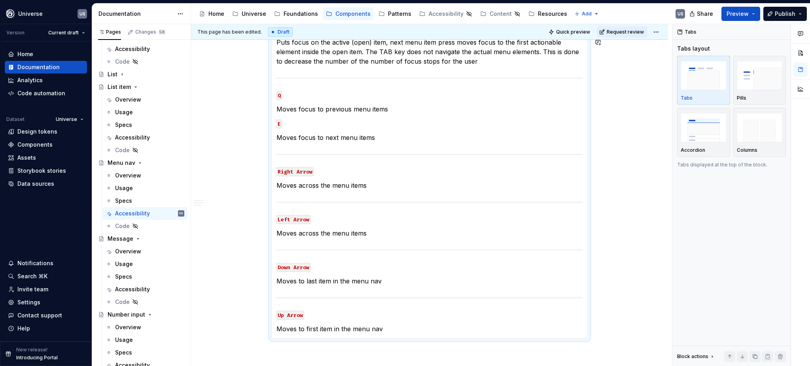
type textarea "*"
